Goal: Task Accomplishment & Management: Use online tool/utility

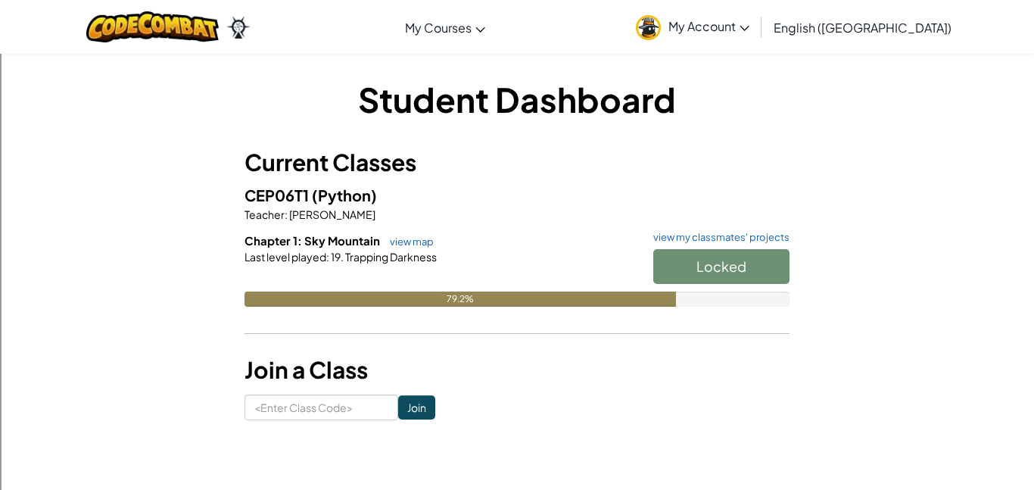
click at [705, 266] on div "Locked" at bounding box center [713, 270] width 151 height 42
click at [733, 272] on div "Locked" at bounding box center [713, 270] width 151 height 42
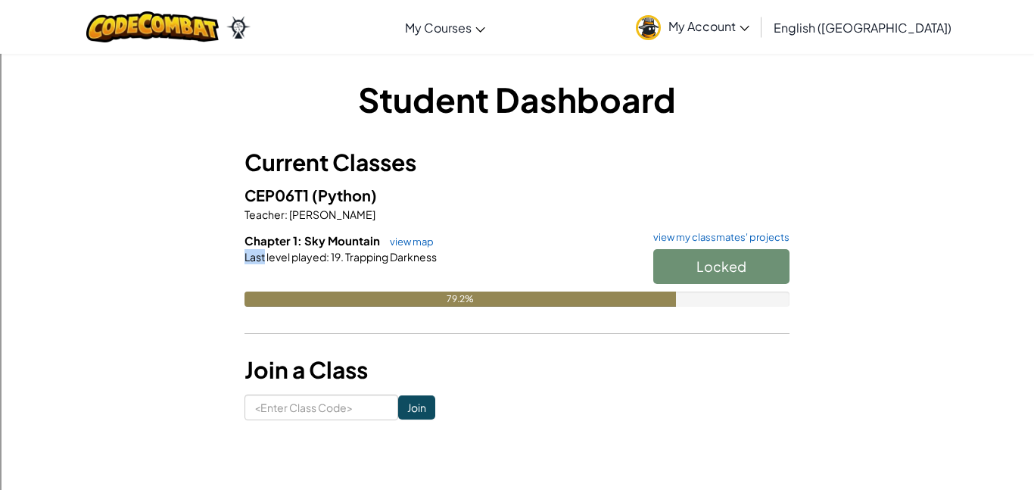
click at [733, 272] on div "Locked" at bounding box center [713, 270] width 151 height 42
click at [818, 280] on div "Student Dashboard Current Classes CEP06T1 (Python) Teacher : Thomas Mackrie Cha…" at bounding box center [517, 248] width 886 height 344
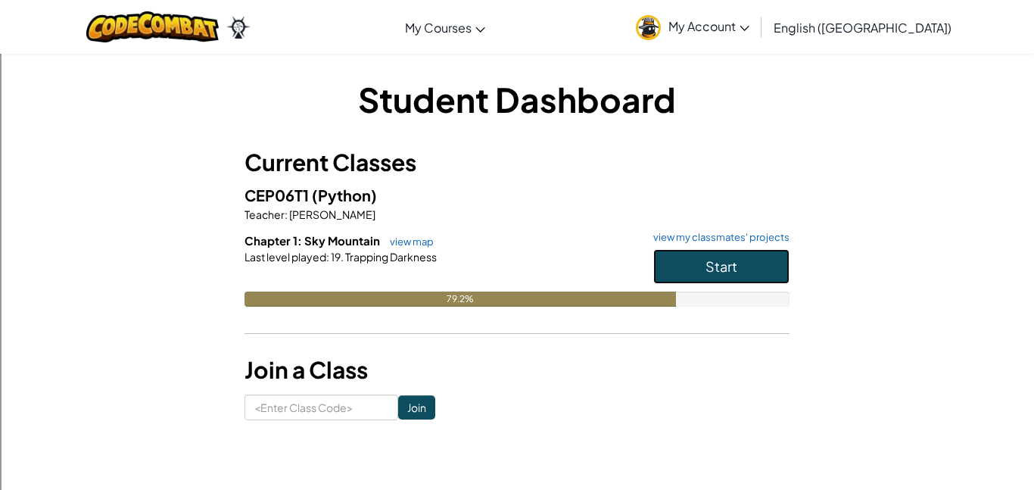
click at [757, 270] on button "Start" at bounding box center [721, 266] width 136 height 35
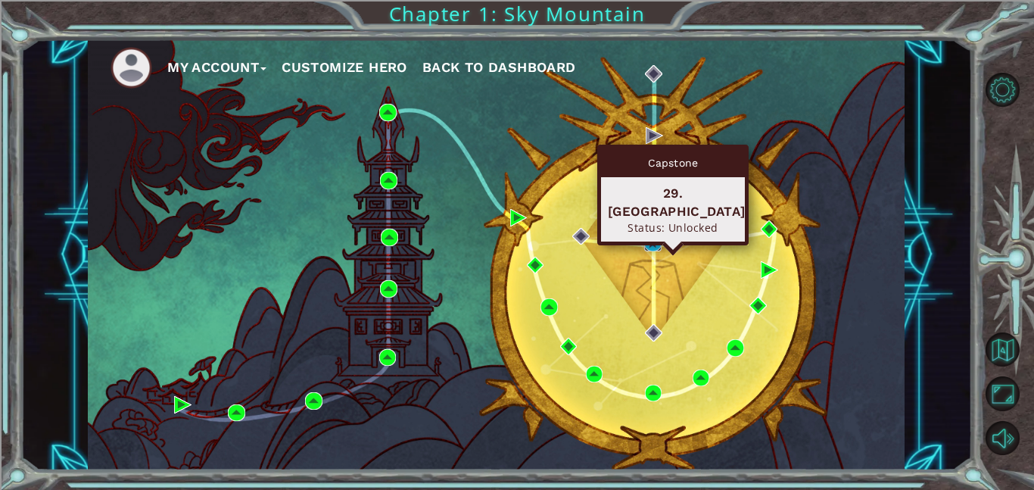
click at [652, 245] on img at bounding box center [652, 243] width 17 height 17
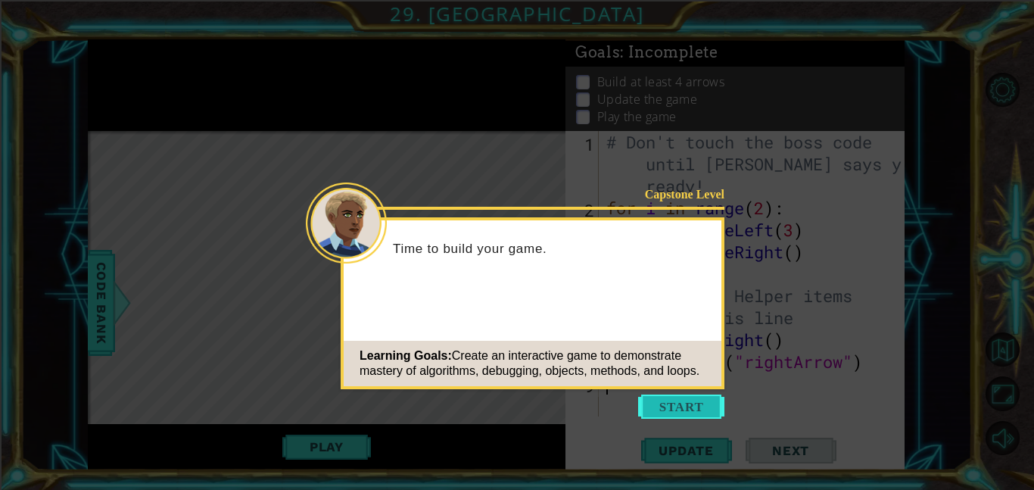
click at [679, 409] on button "Start" at bounding box center [681, 406] width 86 height 24
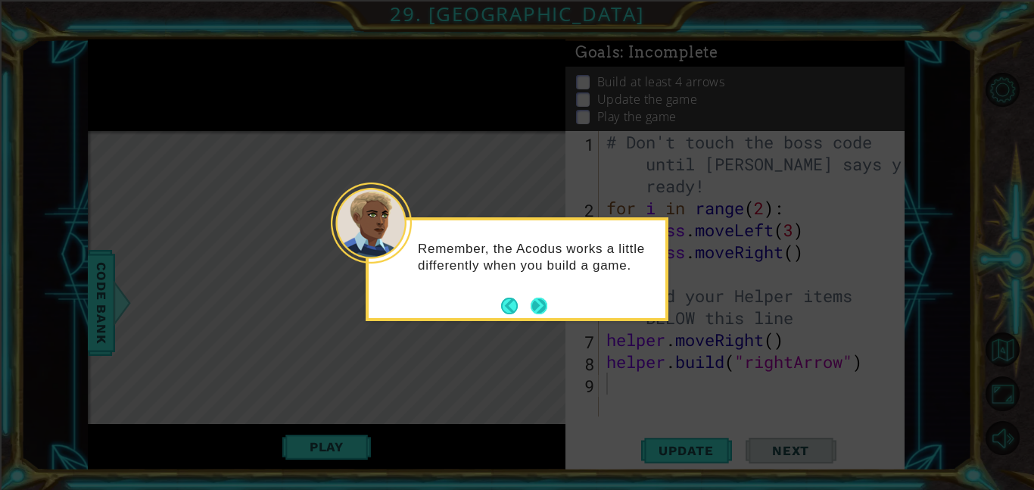
click at [541, 299] on button "Next" at bounding box center [538, 305] width 17 height 17
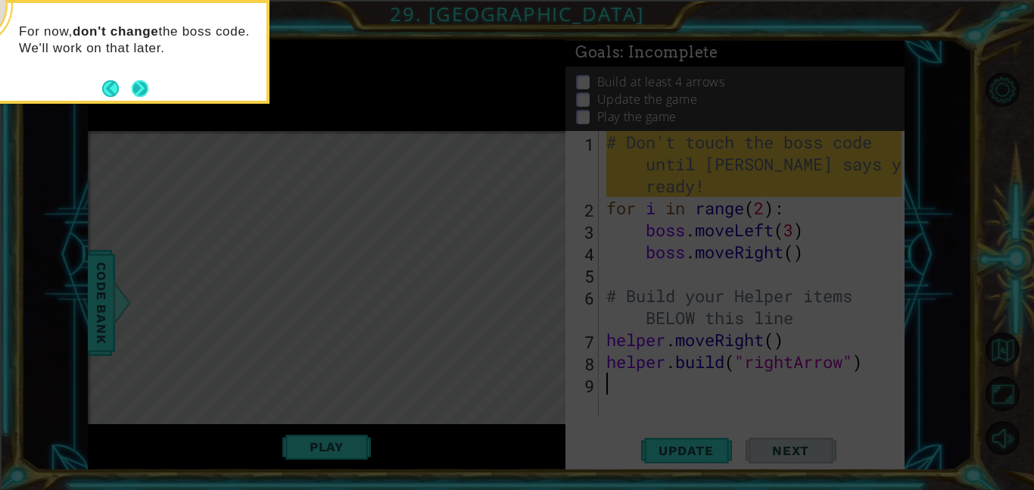
click at [142, 86] on button "Next" at bounding box center [140, 88] width 17 height 17
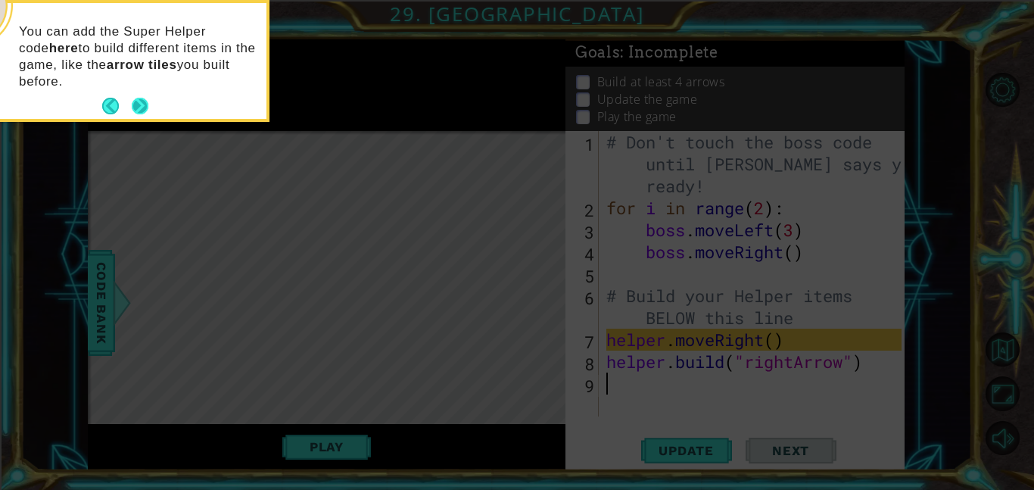
click at [135, 104] on button "Next" at bounding box center [140, 106] width 17 height 17
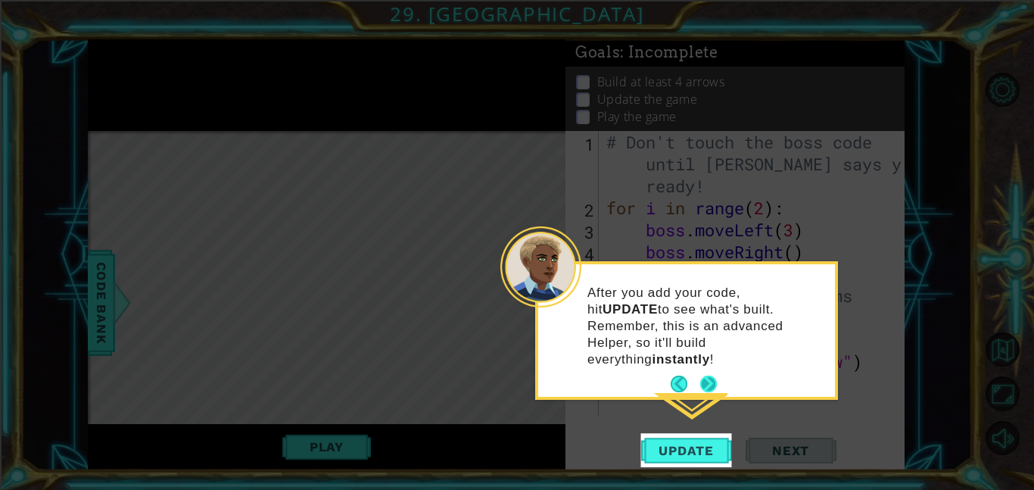
click at [711, 375] on button "Next" at bounding box center [708, 383] width 17 height 17
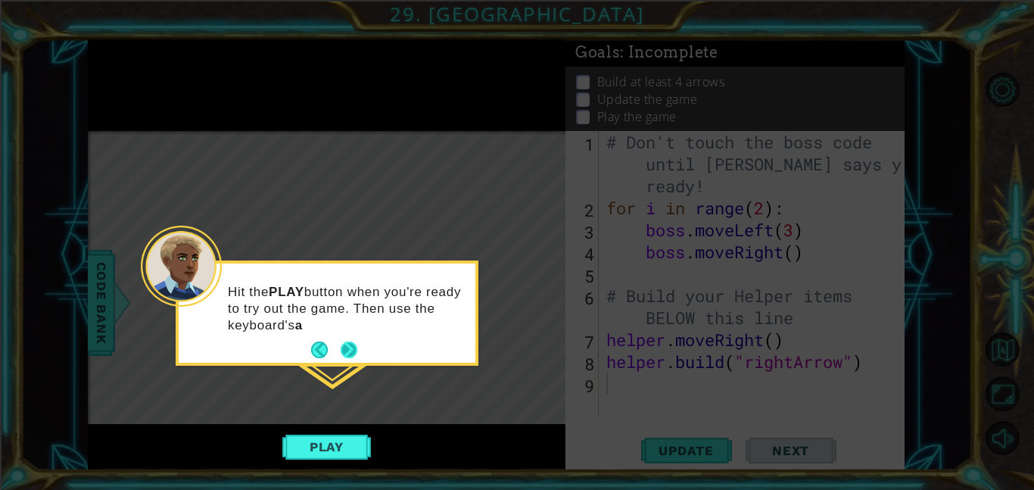
click at [354, 347] on button "Next" at bounding box center [349, 349] width 17 height 17
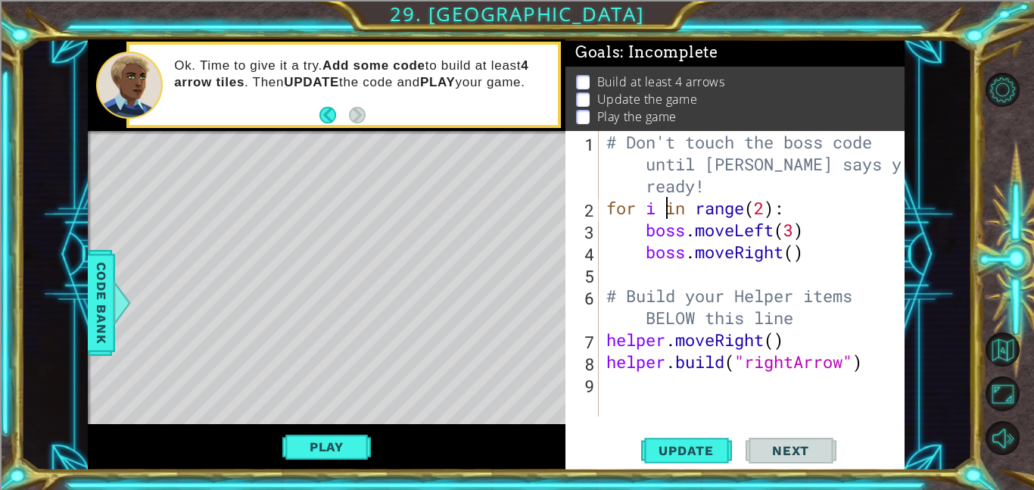
click at [671, 217] on div "# Don't touch the boss code until Vega says you're ready! for i in range ( 2 ) …" at bounding box center [756, 317] width 306 height 373
type textarea "for i in range(2):"
click at [808, 213] on div "# Don't touch the boss code until Vega says you're ready! for i in range ( 2 ) …" at bounding box center [756, 317] width 306 height 373
click at [845, 273] on div "# Don't touch the boss code until Vega says you're ready! for i in range ( 2 ) …" at bounding box center [756, 317] width 306 height 373
click at [609, 389] on div "# Don't touch the boss code until Vega says you're ready! for i in range ( 2 ) …" at bounding box center [756, 317] width 306 height 373
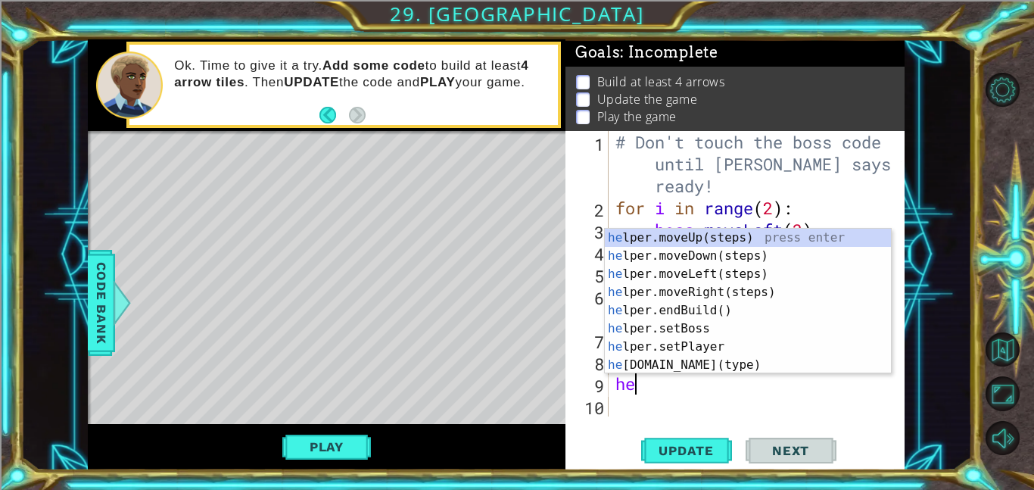
type textarea "hel"
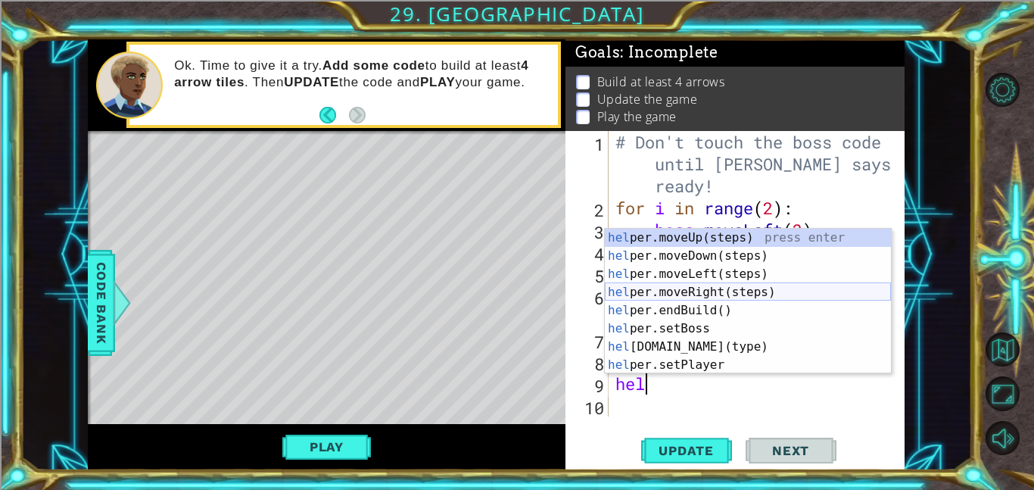
click at [802, 293] on div "hel per.moveUp(steps) press enter hel per.moveDown(steps) press enter hel per.m…" at bounding box center [748, 320] width 286 height 182
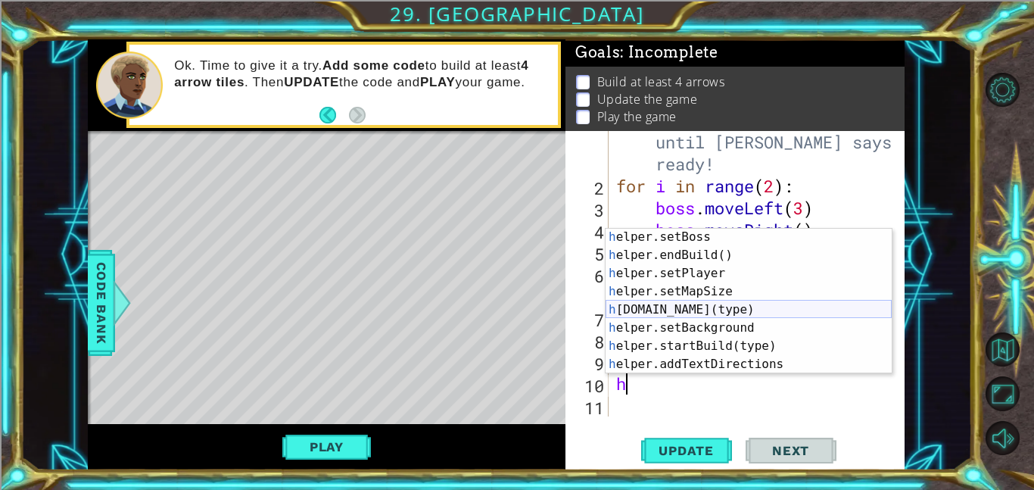
scroll to position [73, 0]
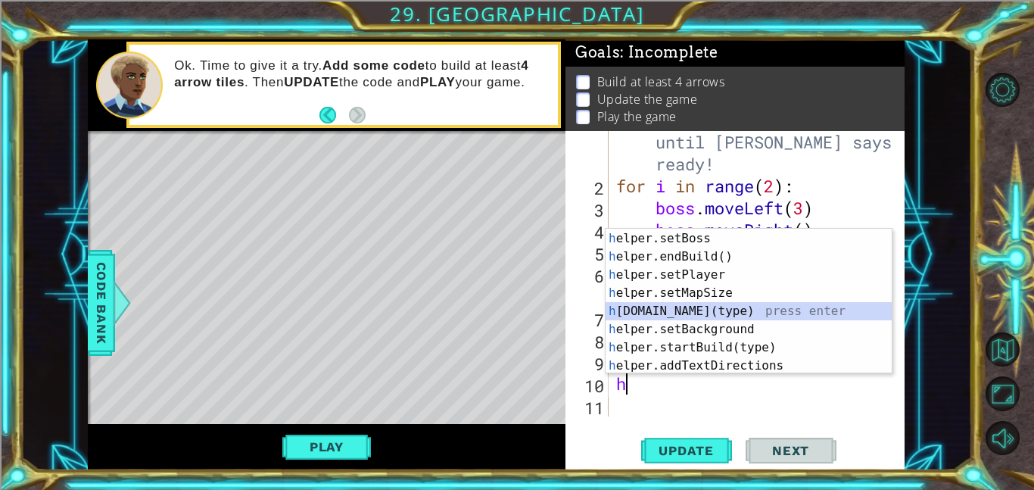
click at [752, 307] on div "h elper.moveRight(steps) press enter h elper.setBoss press enter h elper.endBui…" at bounding box center [749, 302] width 286 height 182
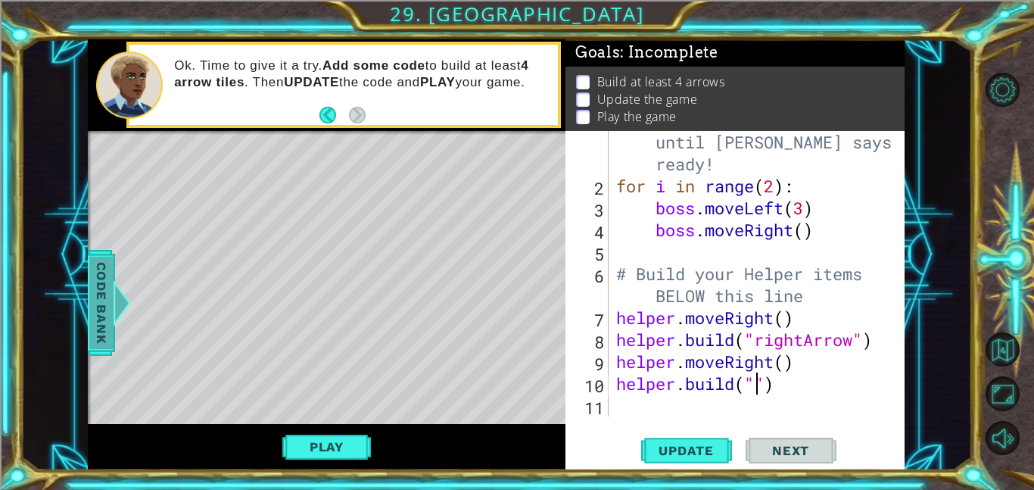
click at [111, 319] on span "Code Bank" at bounding box center [101, 303] width 24 height 92
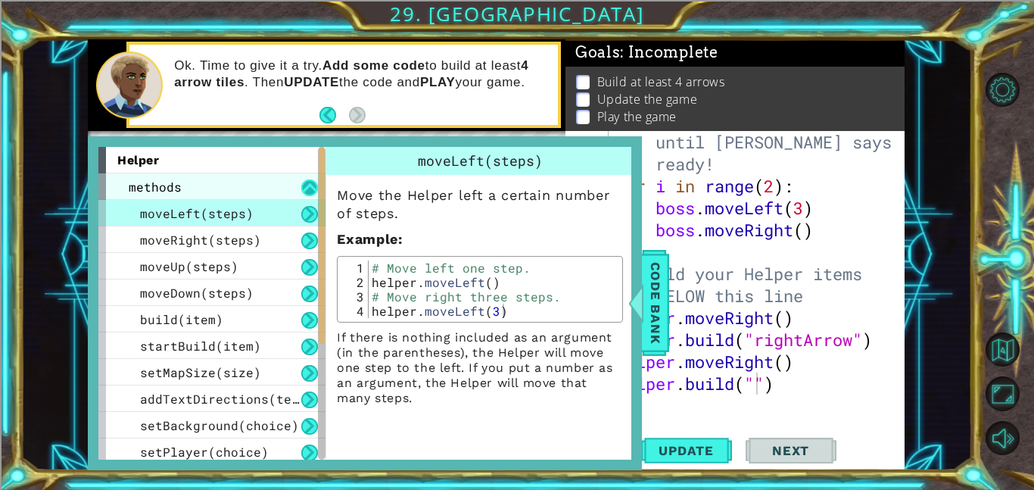
click at [313, 188] on button at bounding box center [309, 187] width 17 height 17
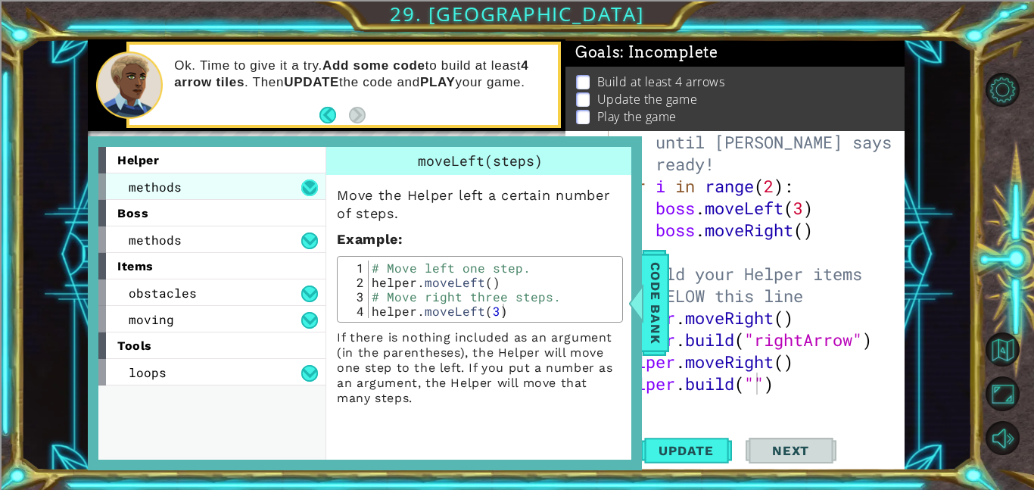
click at [310, 185] on button at bounding box center [309, 187] width 17 height 17
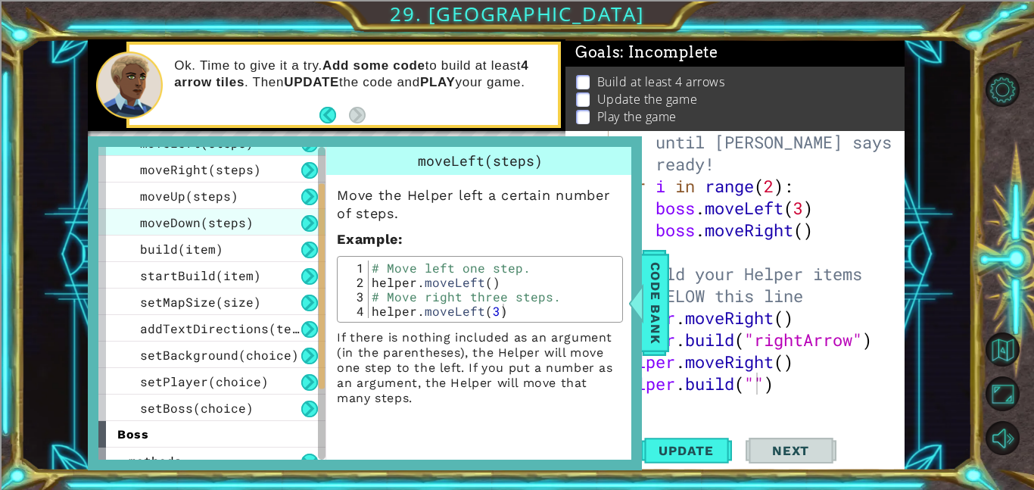
scroll to position [73, 0]
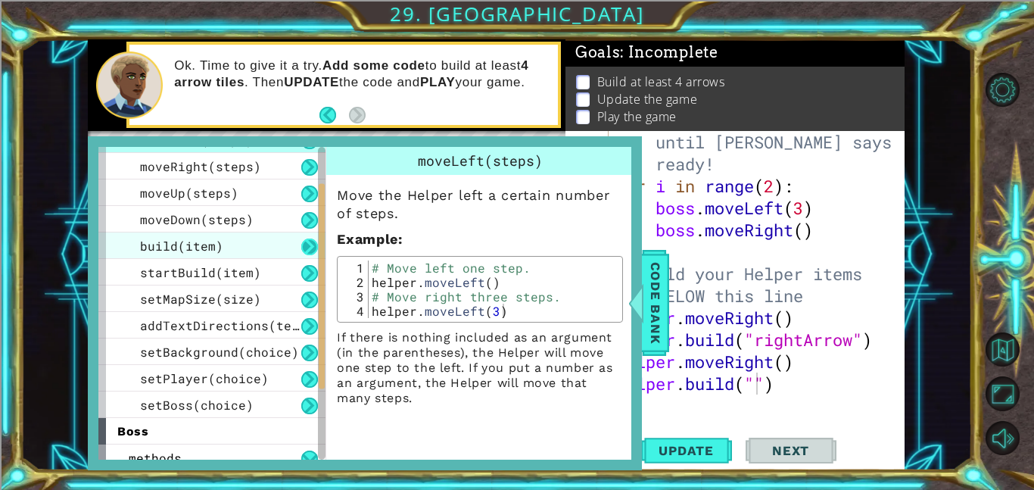
click at [307, 243] on button at bounding box center [309, 246] width 17 height 17
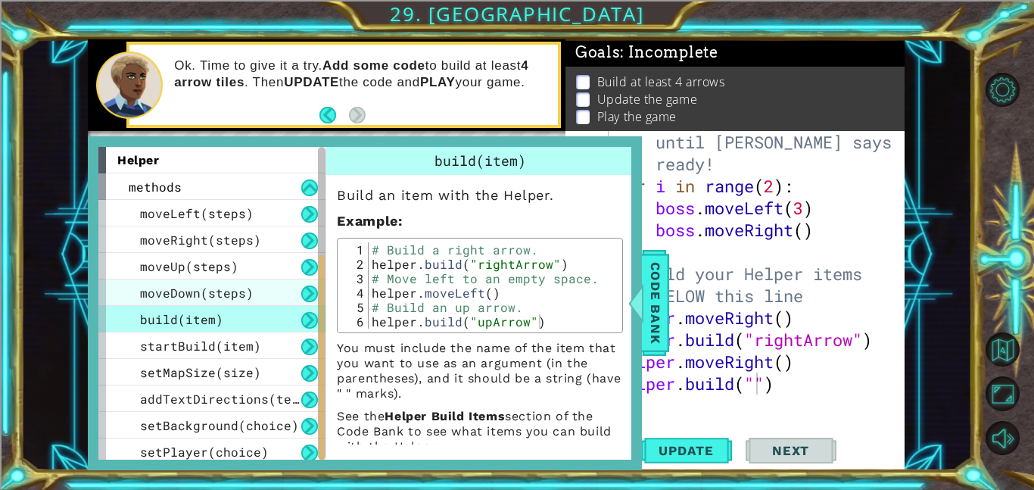
scroll to position [216, 0]
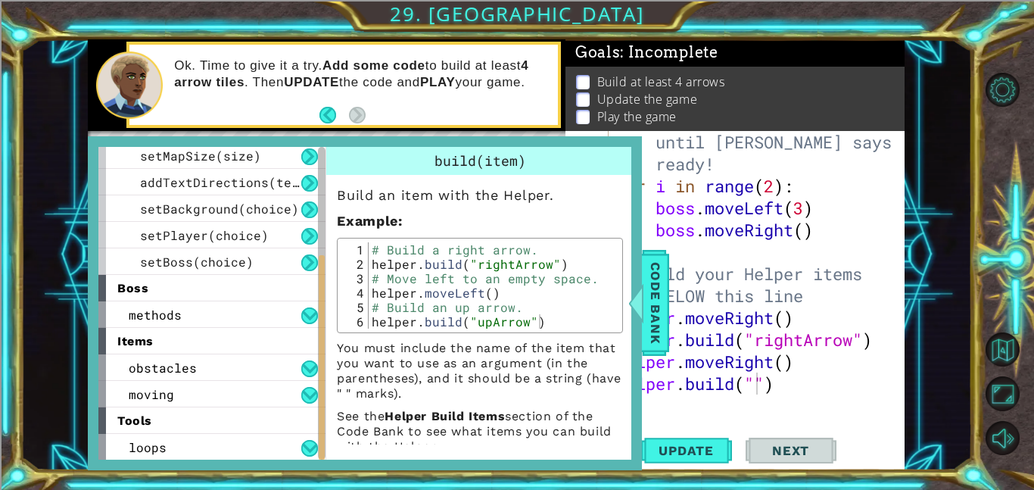
click at [862, 376] on div "# Don't touch the boss code until Vega says you're ready! for i in range ( 2 ) …" at bounding box center [761, 295] width 296 height 373
click at [664, 306] on span "Code Bank" at bounding box center [655, 303] width 24 height 92
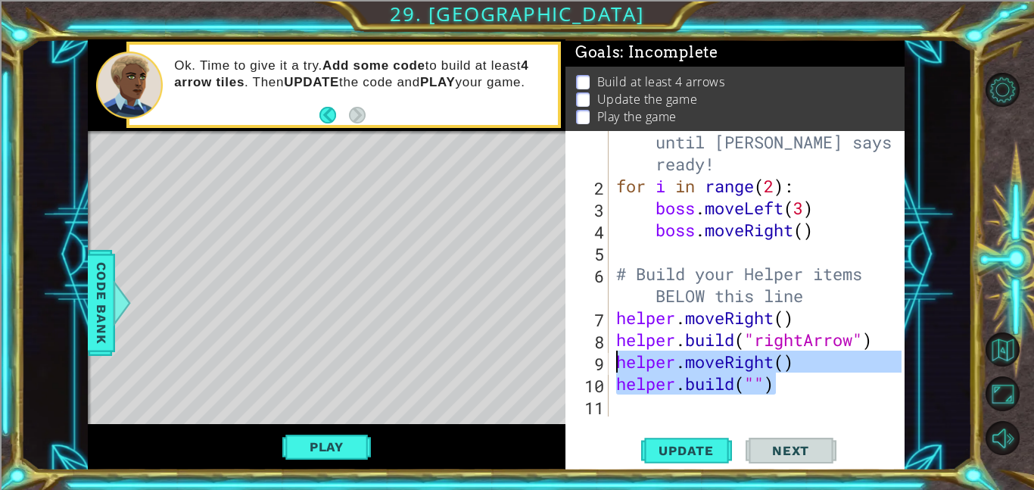
drag, startPoint x: 788, startPoint y: 381, endPoint x: 610, endPoint y: 364, distance: 178.7
click at [610, 364] on div "helper.build("") 1 2 3 4 5 6 7 8 9 10 11 # Don't touch the boss code until Vega…" at bounding box center [733, 273] width 336 height 285
type textarea "helper.moveRight() helper.build("")"
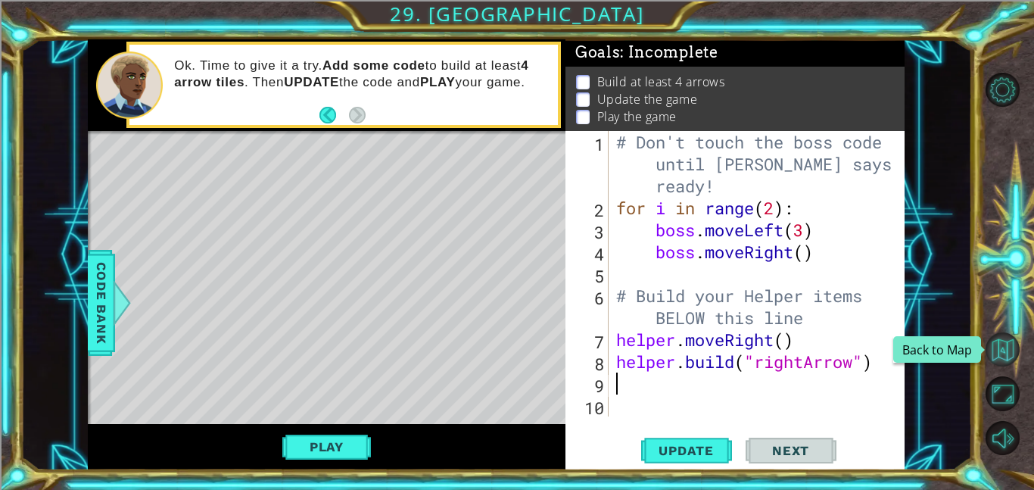
click at [1006, 352] on button "Back to Map" at bounding box center [1002, 349] width 34 height 34
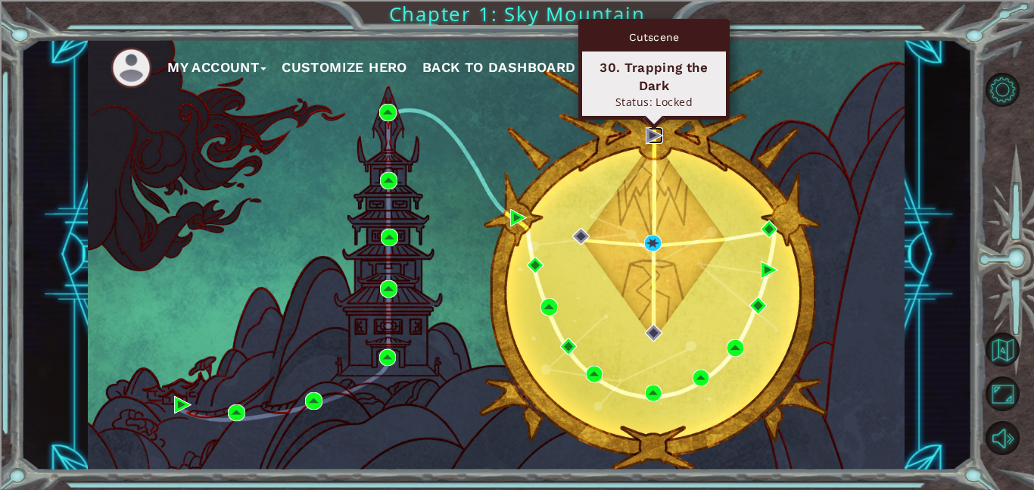
click at [649, 135] on img at bounding box center [654, 135] width 17 height 17
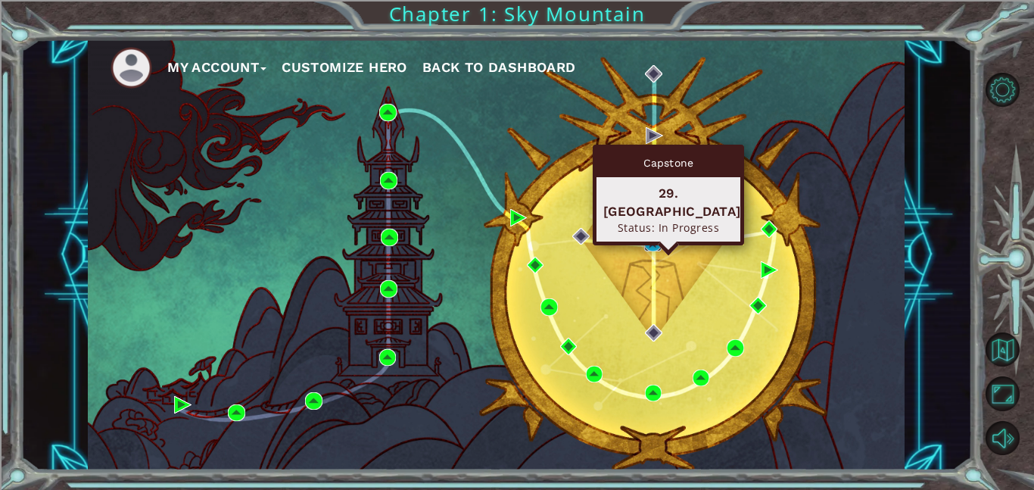
click at [652, 241] on img at bounding box center [652, 243] width 17 height 17
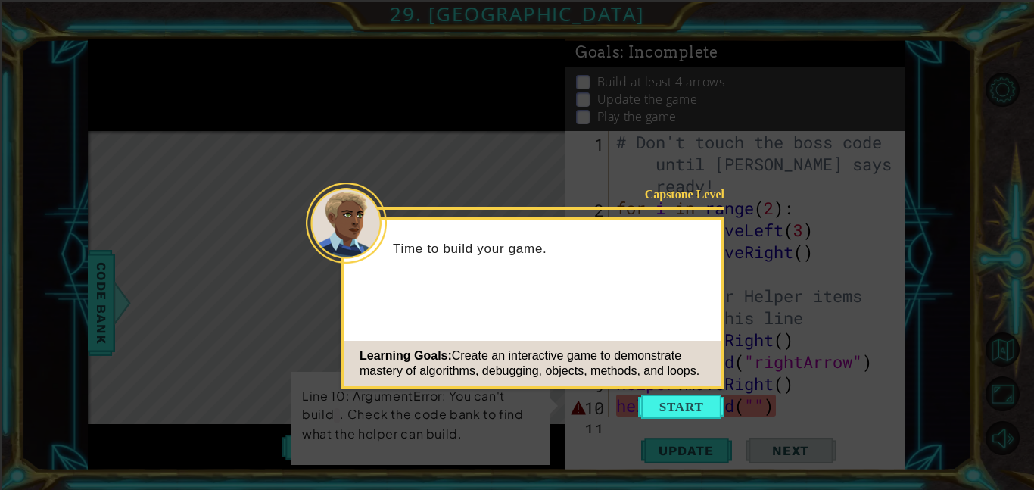
click at [652, 241] on p "Time to build your game." at bounding box center [552, 249] width 318 height 17
click at [696, 402] on button "Start" at bounding box center [681, 406] width 86 height 24
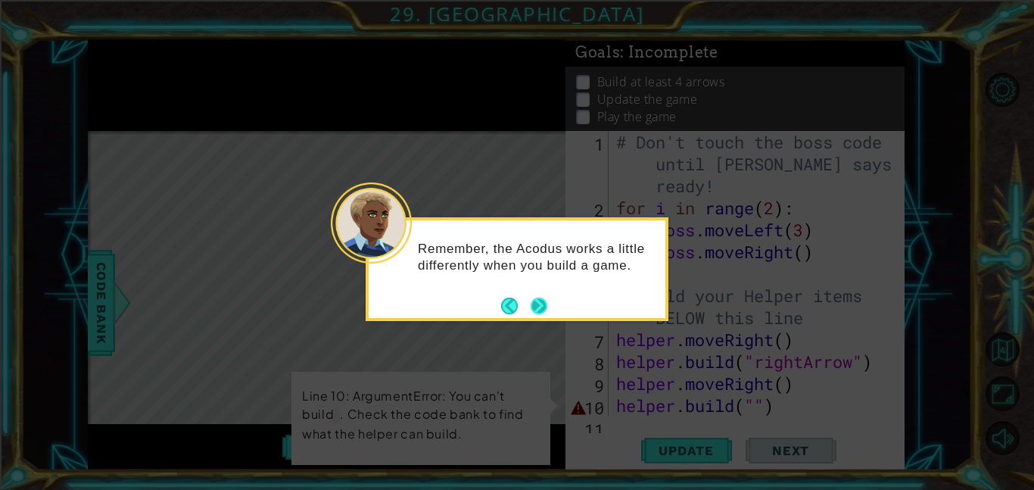
click at [534, 300] on button "Next" at bounding box center [539, 306] width 26 height 26
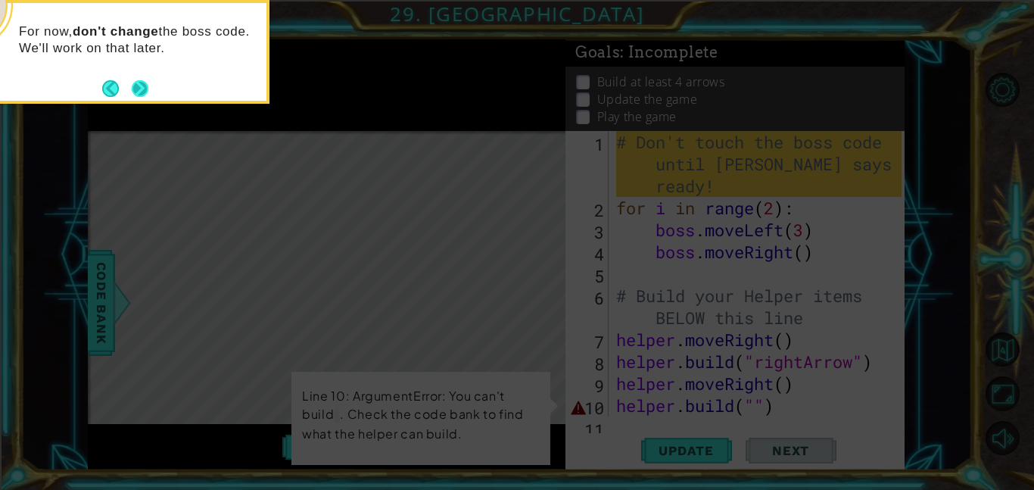
click at [145, 85] on button "Next" at bounding box center [140, 88] width 17 height 17
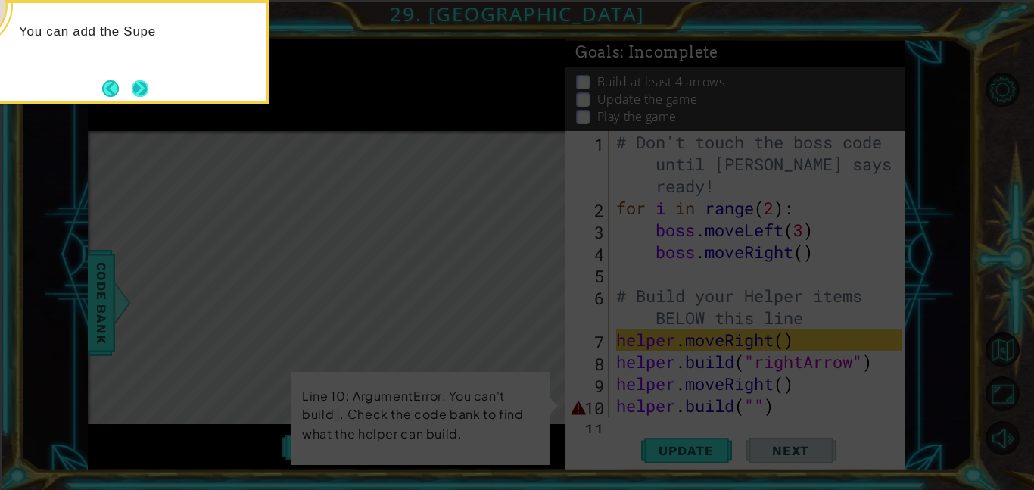
click at [132, 81] on button "Next" at bounding box center [140, 88] width 17 height 17
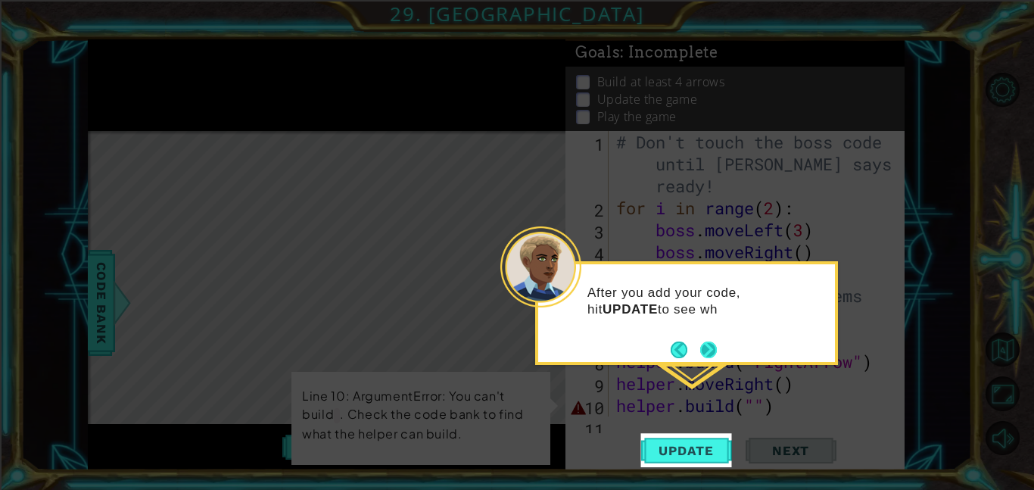
click at [700, 349] on button "Next" at bounding box center [708, 349] width 17 height 17
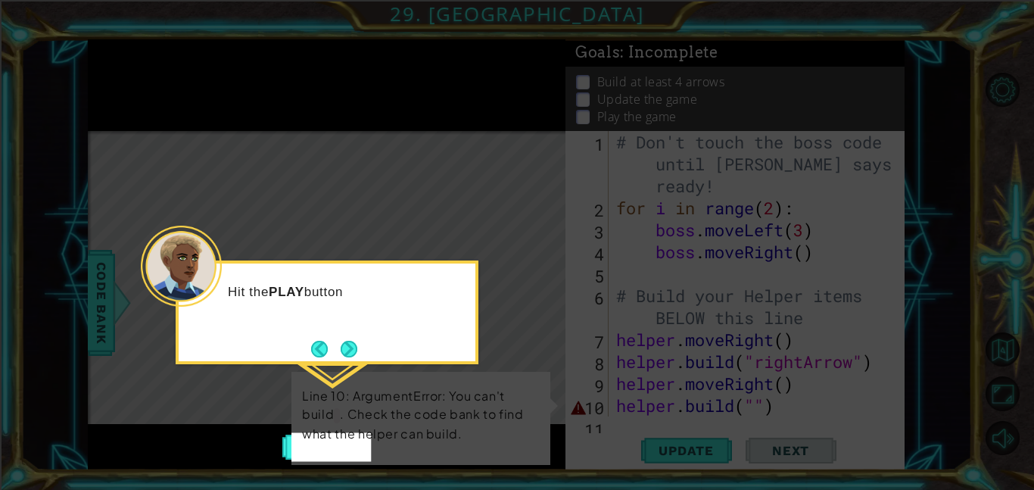
click at [357, 345] on button "Next" at bounding box center [349, 349] width 17 height 17
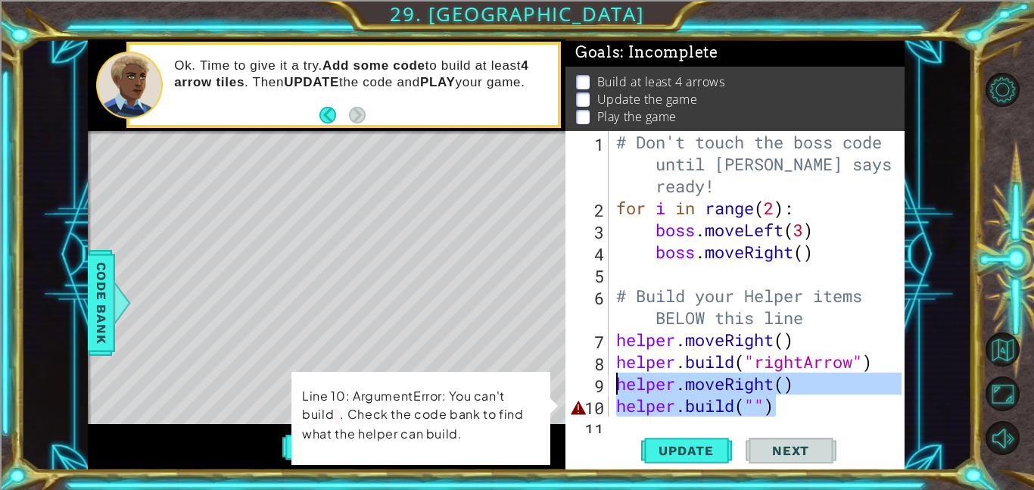
drag, startPoint x: 782, startPoint y: 407, endPoint x: 607, endPoint y: 391, distance: 175.6
click at [607, 391] on div "1 2 3 4 5 6 7 8 9 10 11 # Don't touch the boss code until Vega says you're read…" at bounding box center [733, 273] width 336 height 285
type textarea "helper.moveRight() helper.build("")"
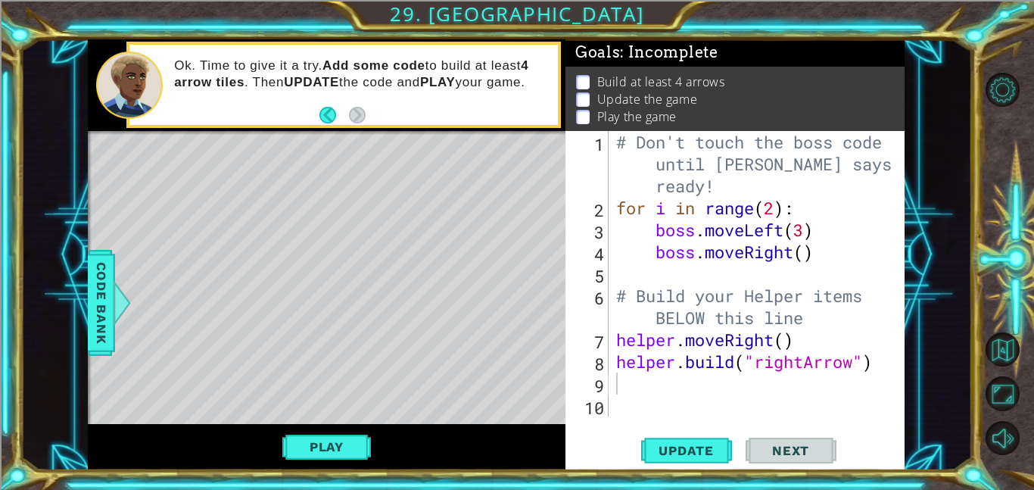
click at [509, 450] on div "Play" at bounding box center [327, 447] width 478 height 46
click at [110, 291] on span "Code Bank" at bounding box center [101, 303] width 24 height 92
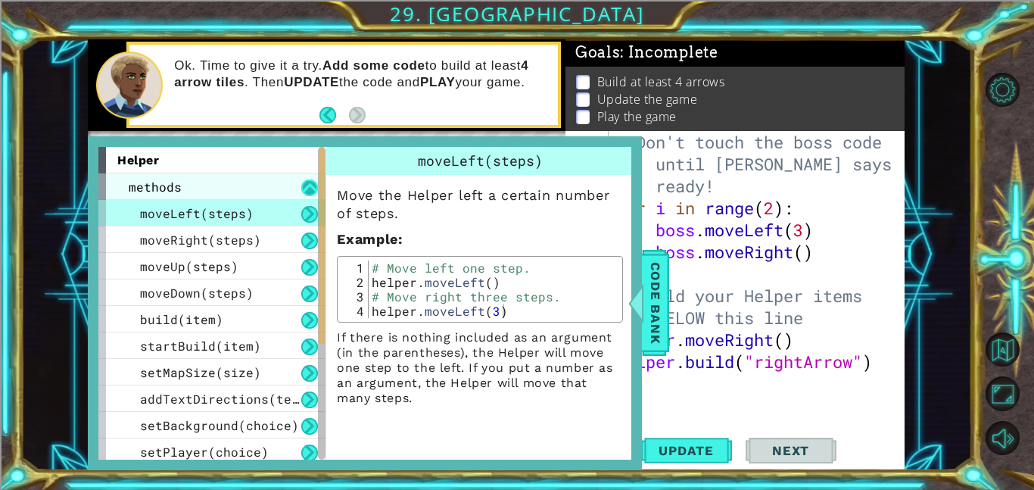
click at [306, 186] on button at bounding box center [309, 187] width 17 height 17
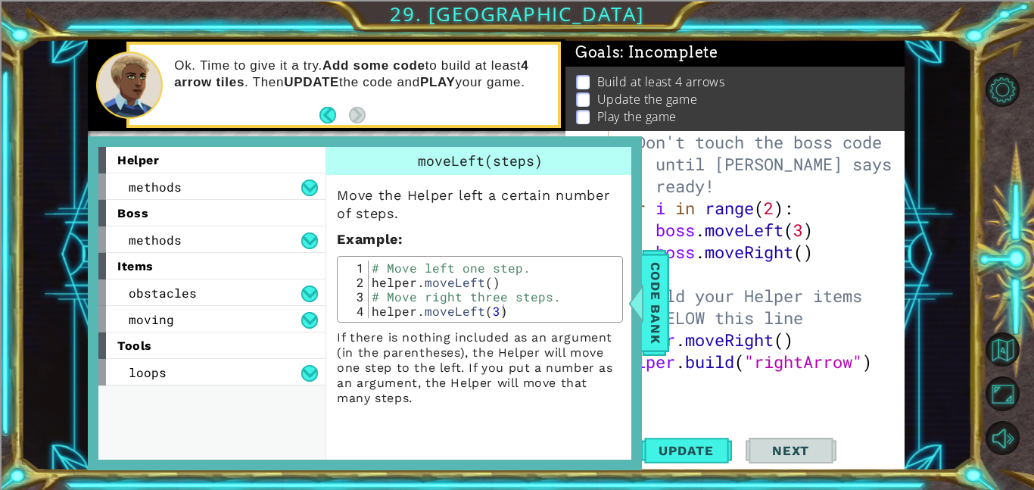
type textarea "# Build your Helper items BELOW this line"
click at [671, 292] on div "# Don't touch the boss code until Vega says you're ready! for i in range ( 2 ) …" at bounding box center [761, 317] width 296 height 373
click at [656, 296] on span "Code Bank" at bounding box center [655, 303] width 24 height 92
